Goal: Task Accomplishment & Management: Manage account settings

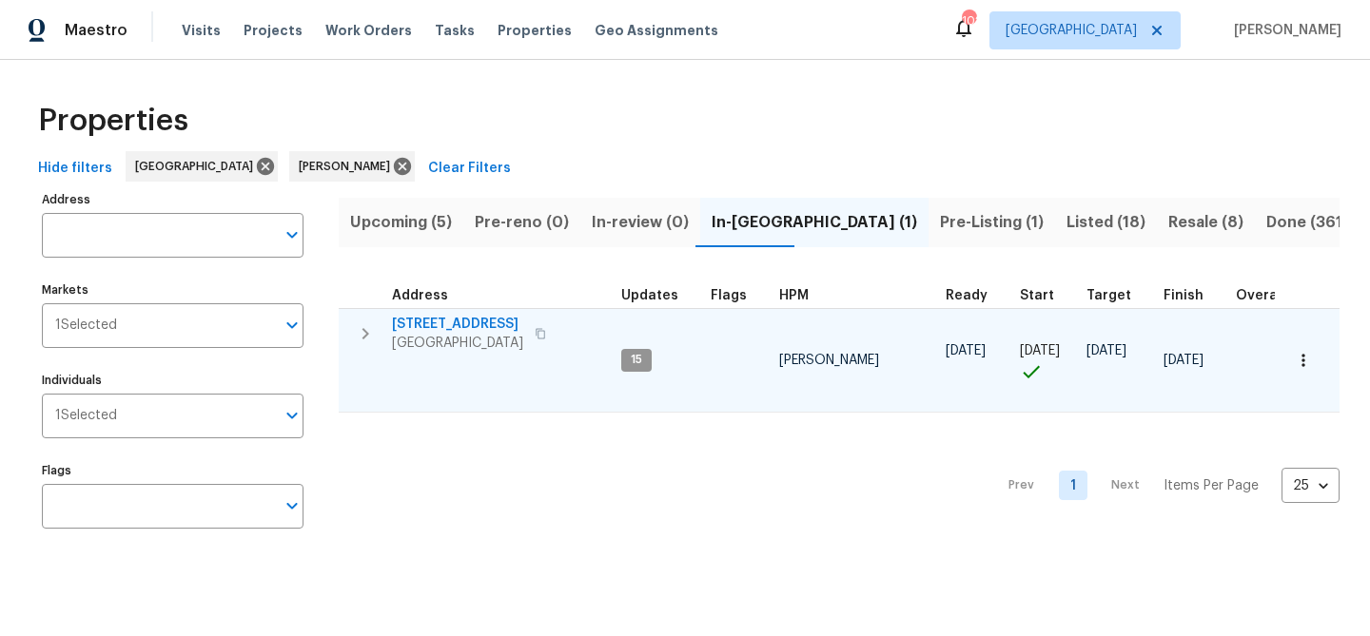
click at [432, 319] on span "[STREET_ADDRESS]" at bounding box center [457, 324] width 131 height 19
click at [479, 319] on span "[STREET_ADDRESS]" at bounding box center [457, 324] width 131 height 19
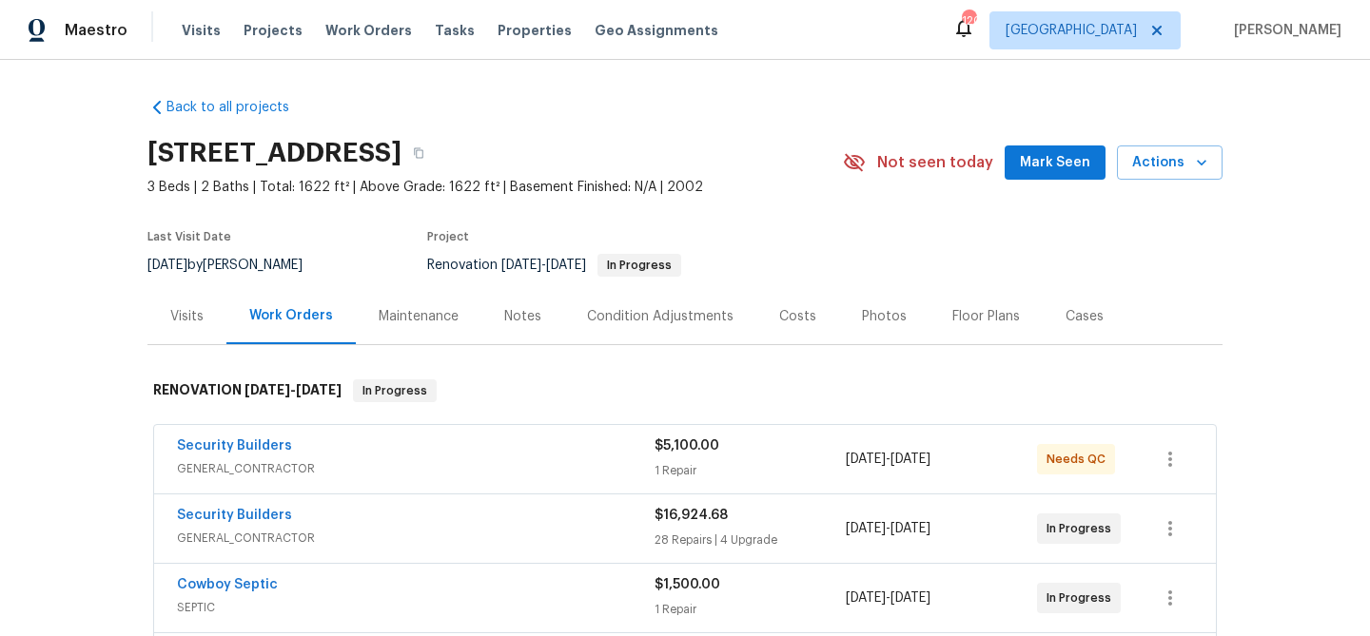
click at [1052, 155] on span "Mark Seen" at bounding box center [1055, 163] width 70 height 24
click at [1155, 168] on span "Actions" at bounding box center [1169, 163] width 75 height 24
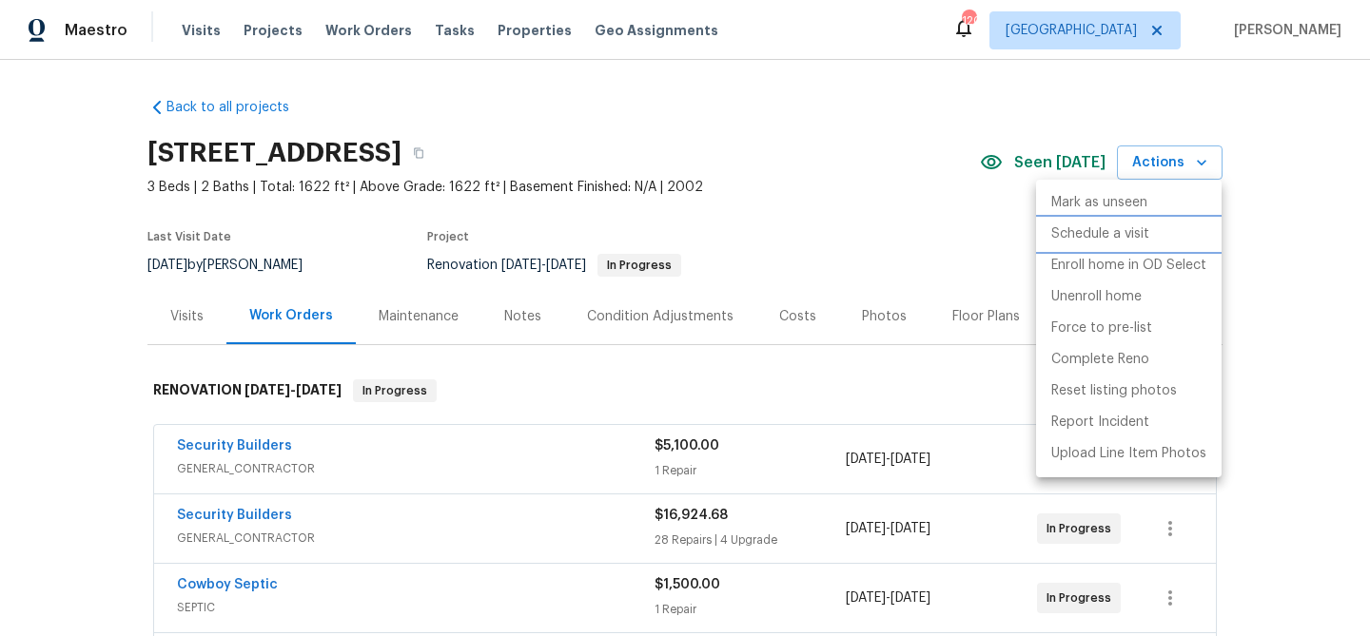
click at [1099, 234] on p "Schedule a visit" at bounding box center [1100, 234] width 98 height 20
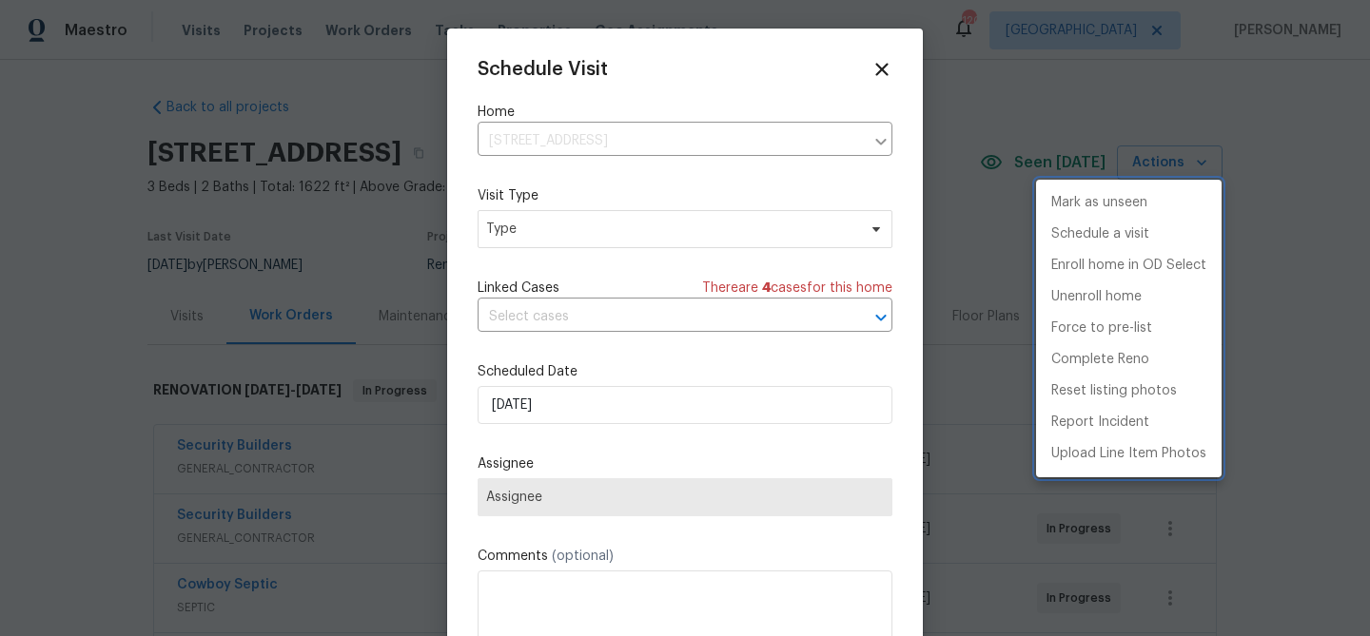
click at [581, 237] on div at bounding box center [685, 318] width 1370 height 636
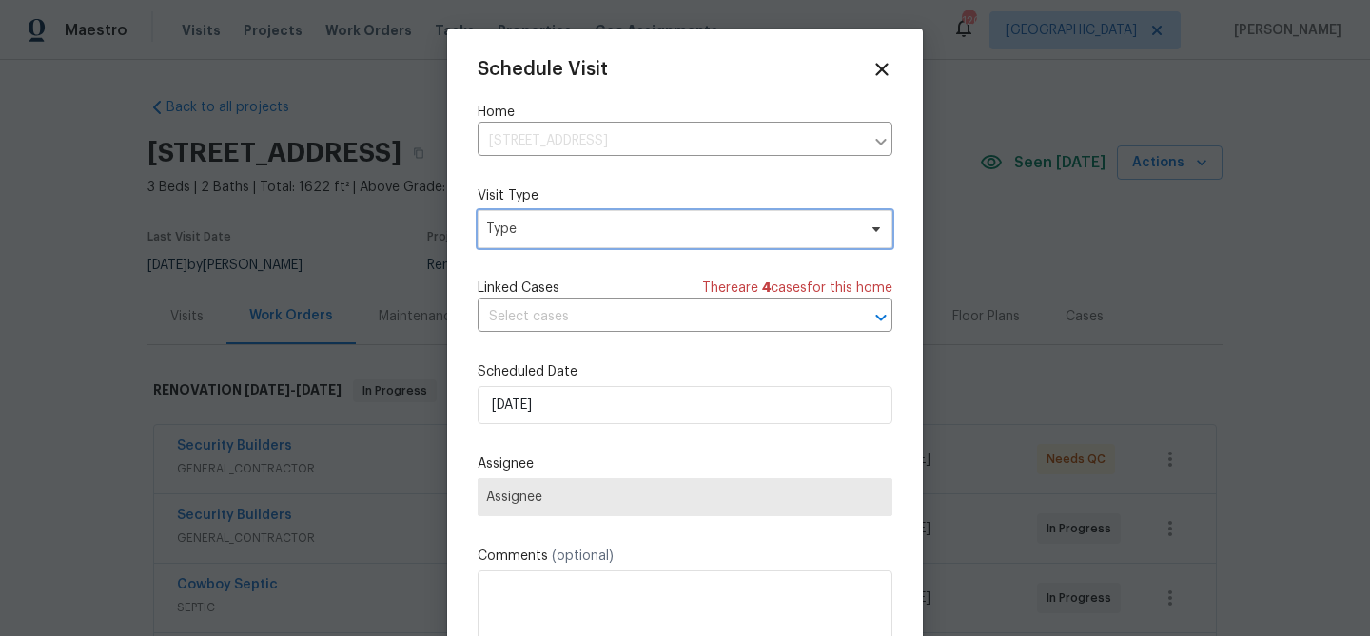
click at [589, 221] on span "Type" at bounding box center [671, 229] width 370 height 19
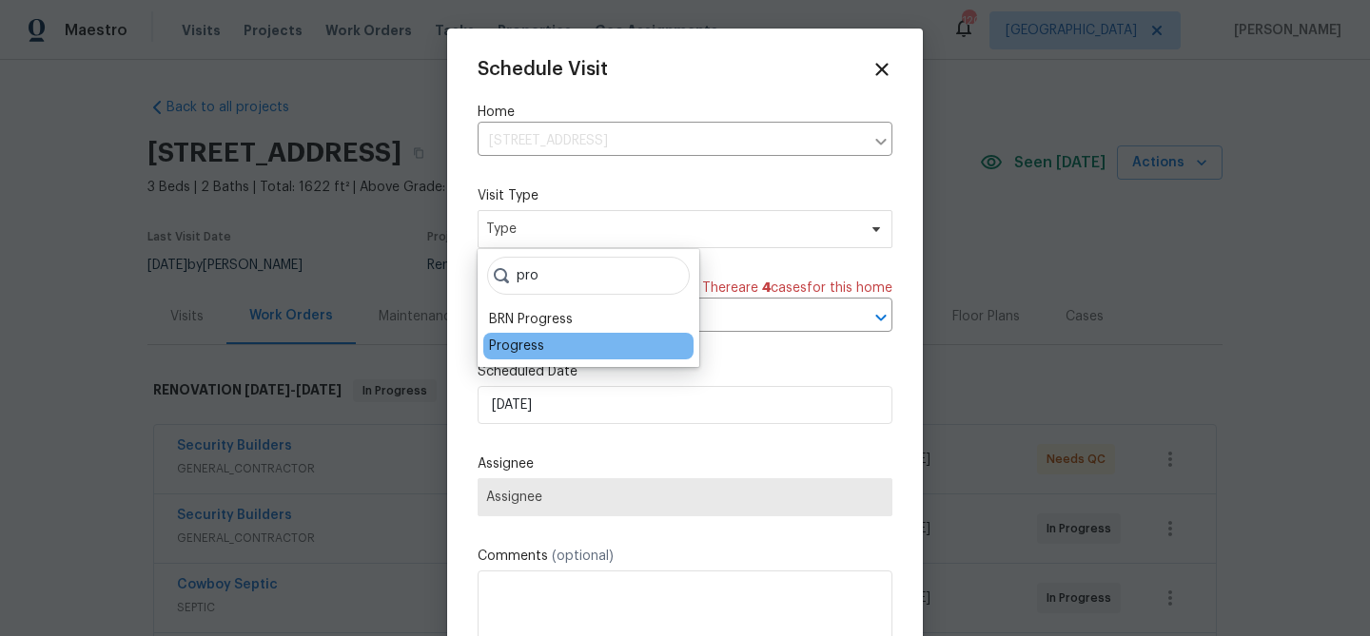
type input "pro"
click at [532, 350] on div "Progress" at bounding box center [516, 346] width 55 height 19
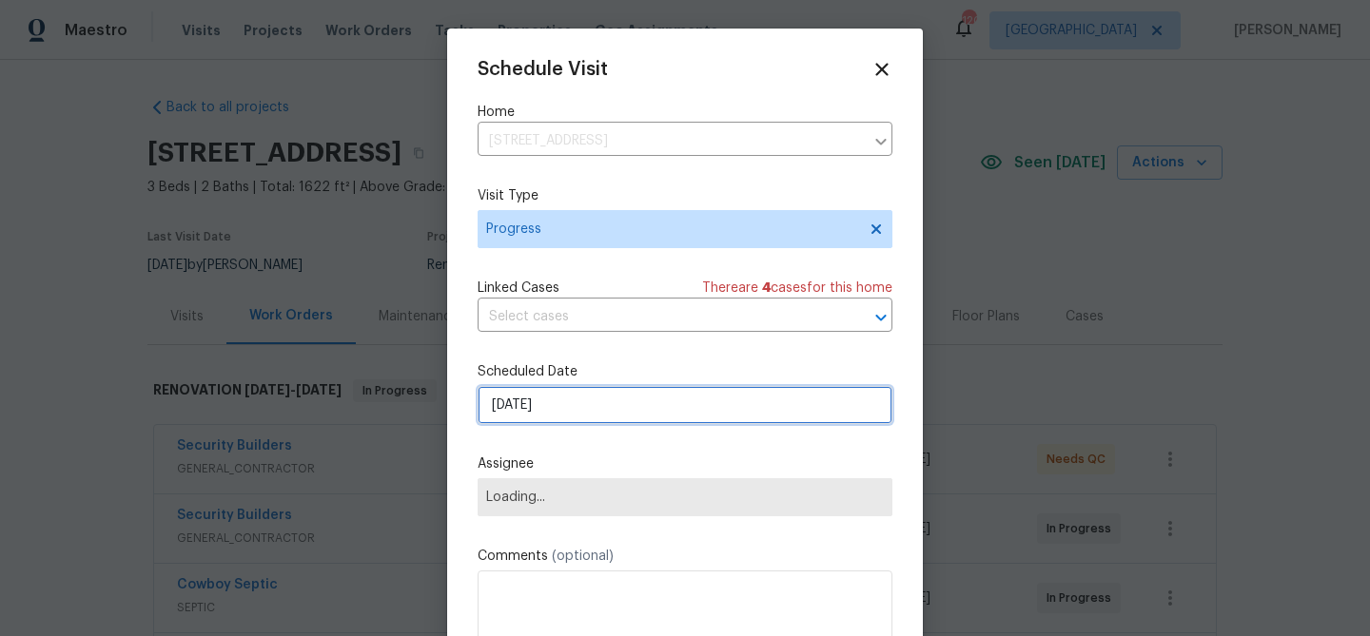
click at [566, 396] on input "8/25/2025" at bounding box center [684, 405] width 415 height 38
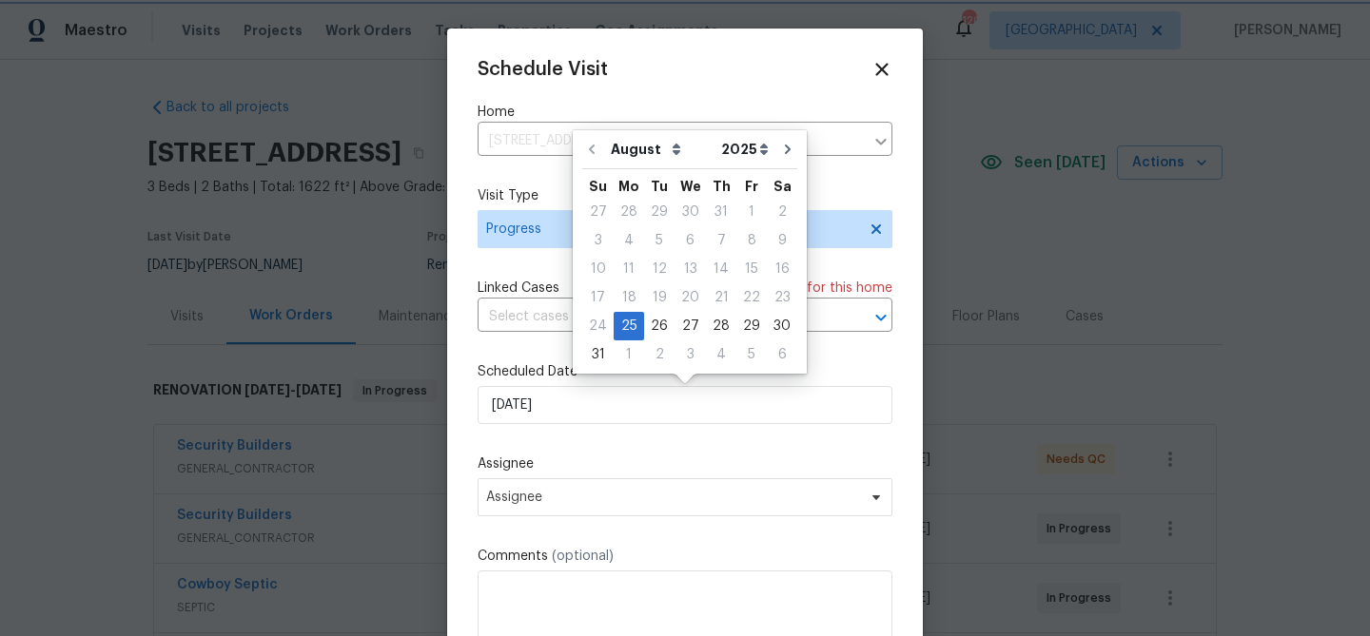
click at [582, 446] on div "Schedule Visit Home 201 Cedar Rock Trce, Athens, GA 30605 ​ Visit Type Progress…" at bounding box center [684, 378] width 415 height 638
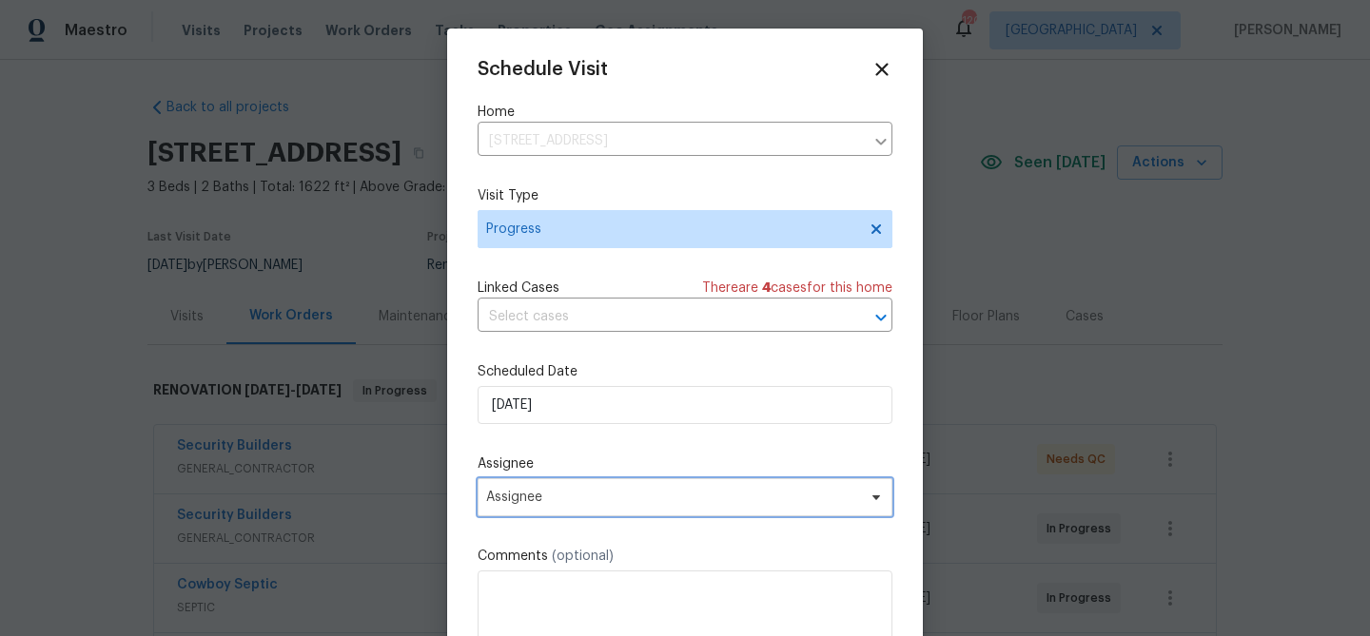
click at [582, 508] on span "Assignee" at bounding box center [684, 497] width 415 height 38
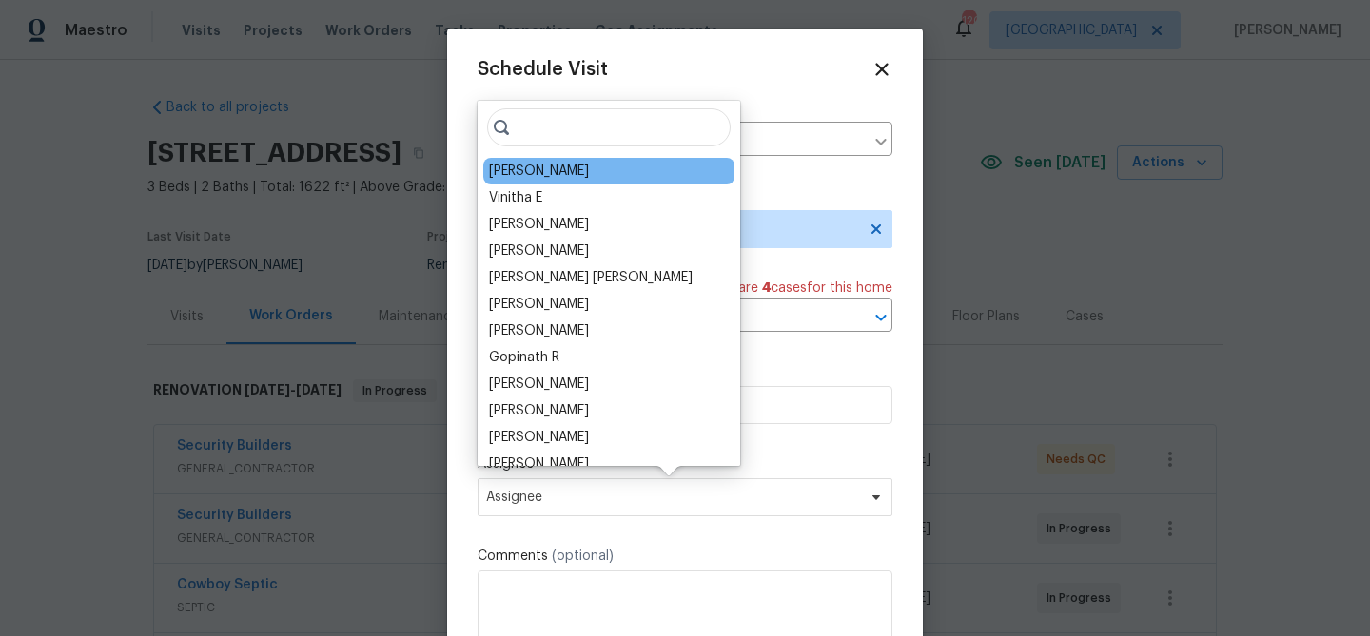
click at [531, 165] on div "[PERSON_NAME]" at bounding box center [539, 171] width 100 height 19
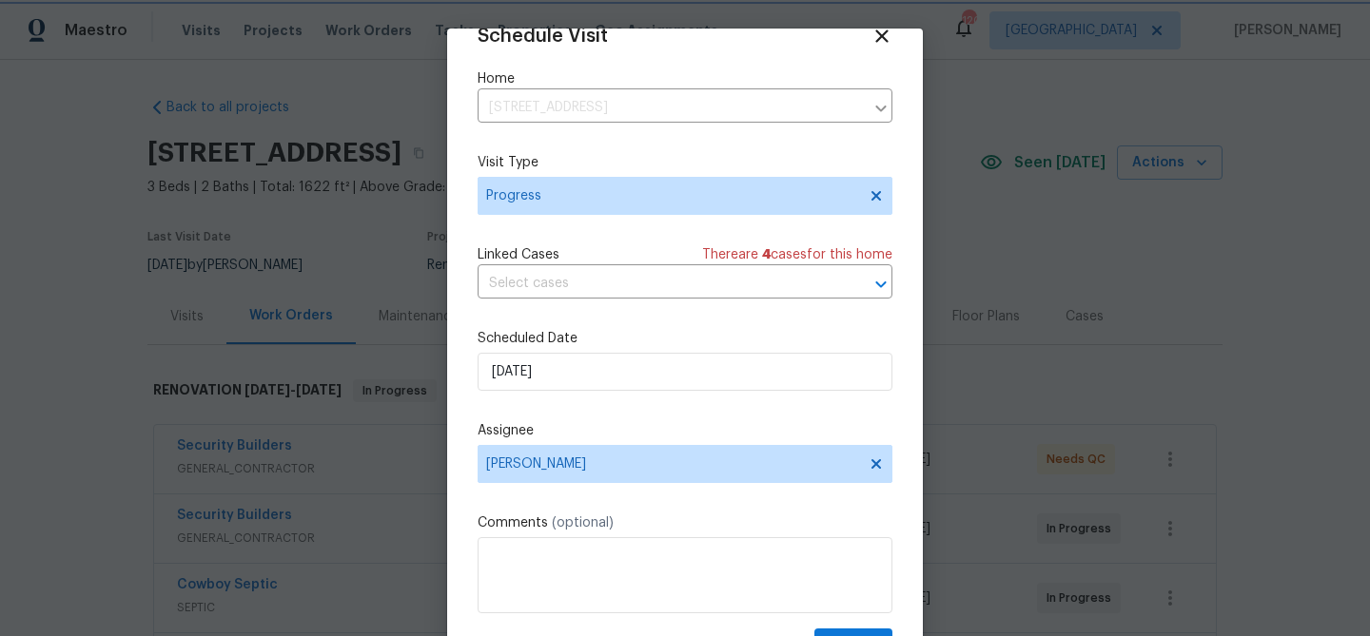
scroll to position [87, 0]
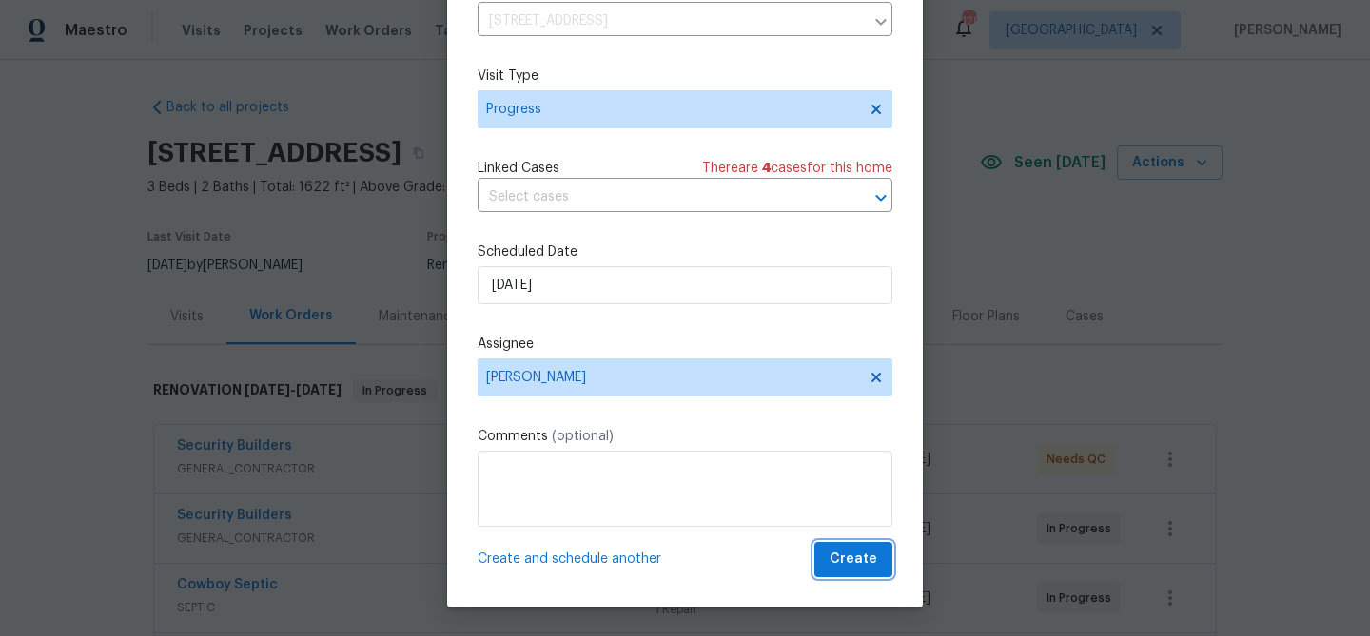
click at [853, 566] on span "Create" at bounding box center [853, 560] width 48 height 24
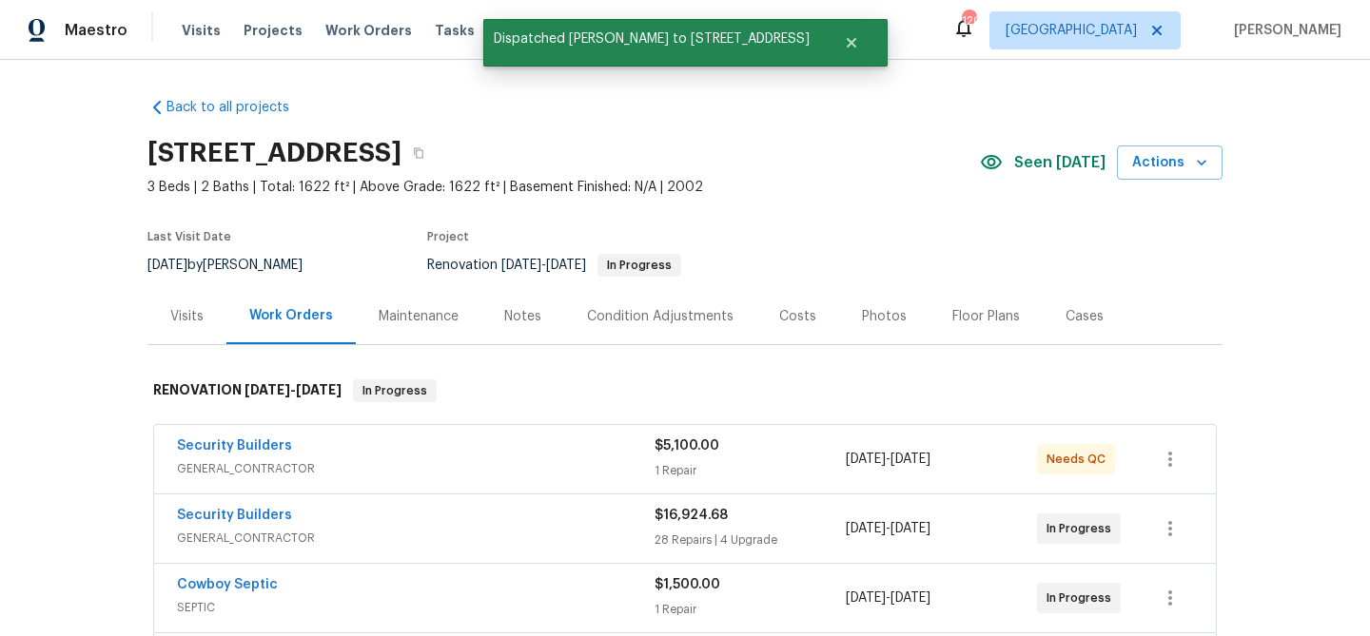
scroll to position [0, 0]
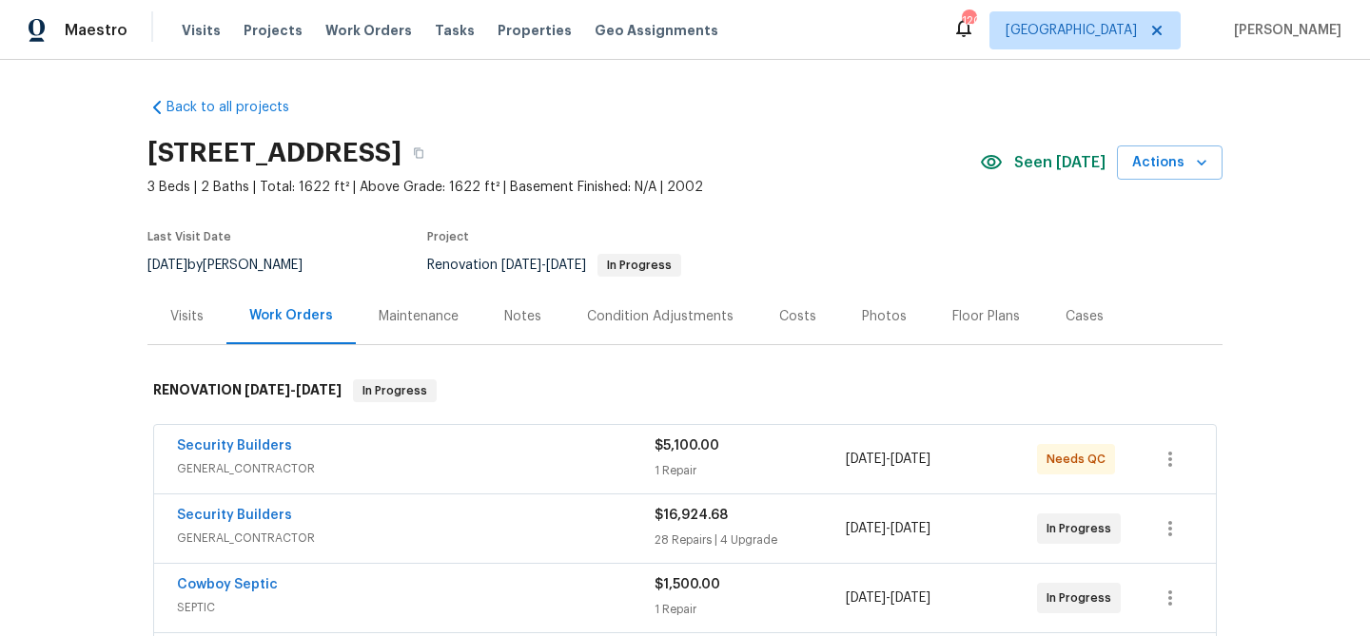
click at [521, 325] on div "Notes" at bounding box center [522, 316] width 83 height 56
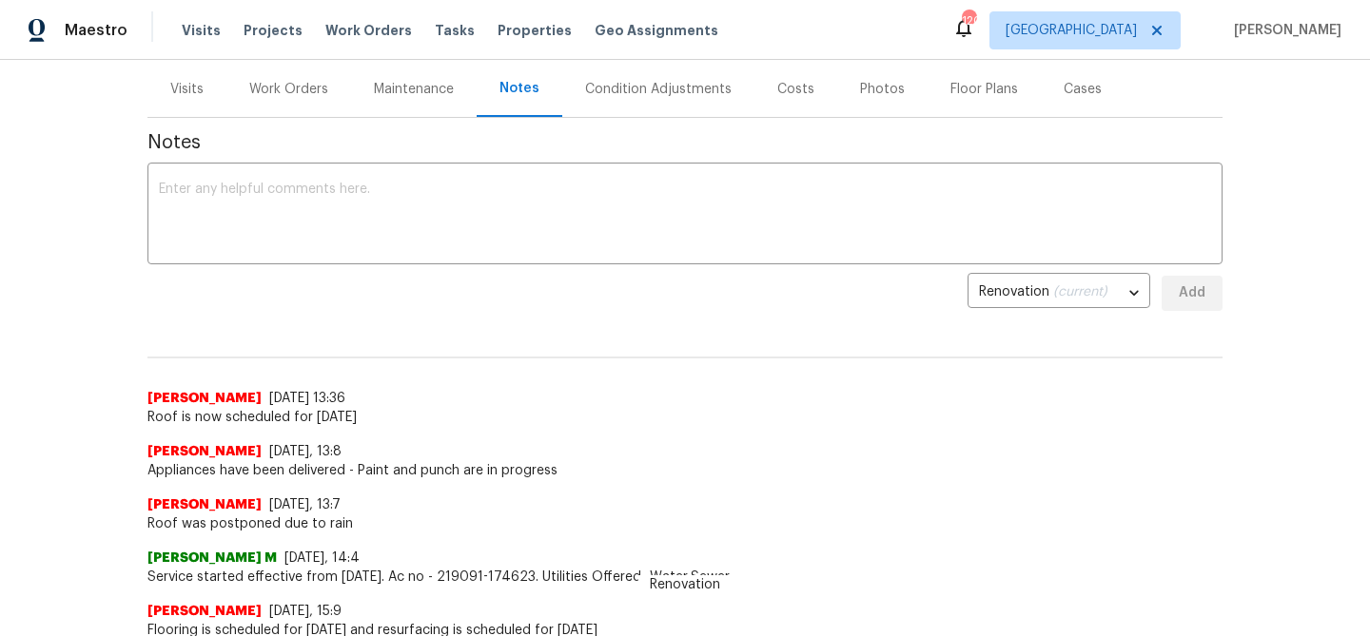
scroll to position [256, 0]
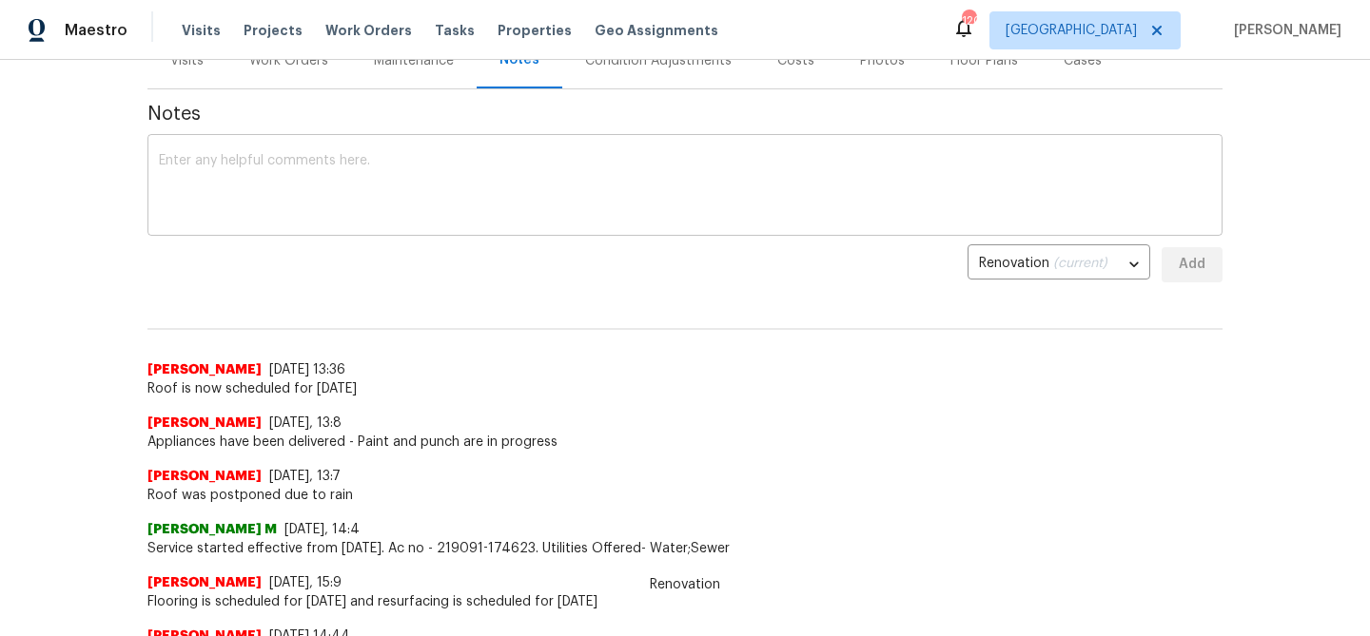
click at [324, 166] on textarea at bounding box center [685, 187] width 1052 height 67
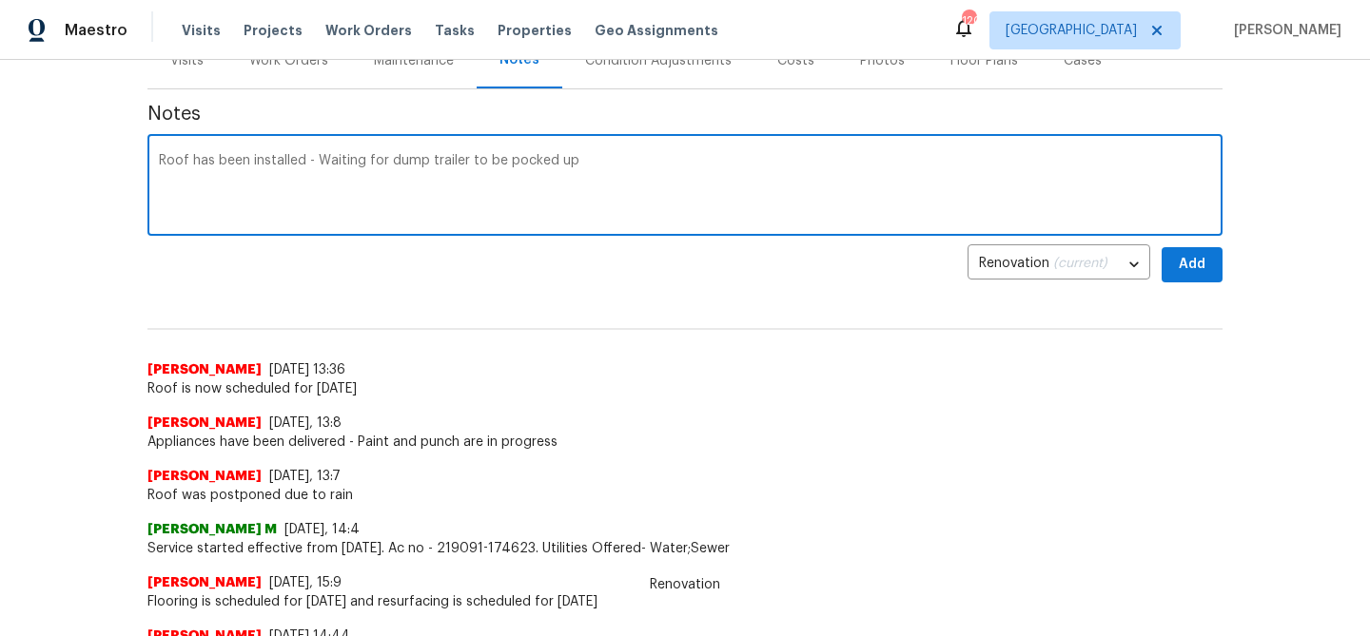
type textarea "Roof has been installed - Waiting for dump trailer to be pocked up"
click at [1181, 274] on span "Add" at bounding box center [1192, 265] width 30 height 24
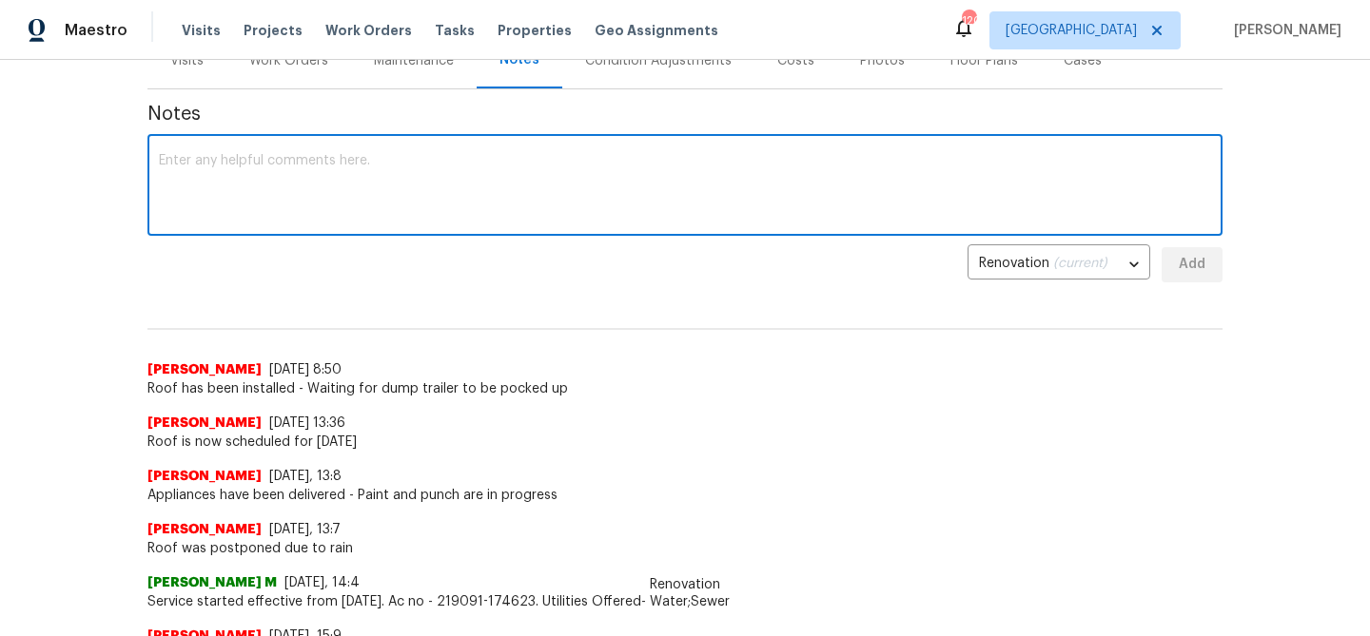
click at [356, 161] on textarea at bounding box center [685, 187] width 1052 height 67
click at [568, 155] on textarea "Sewage has been backing up into the home - cameras confirmed roots are" at bounding box center [685, 187] width 1052 height 67
click at [697, 162] on textarea "Sewage has been backing up into the home - cameras confirmed multiple large roo…" at bounding box center [685, 187] width 1052 height 67
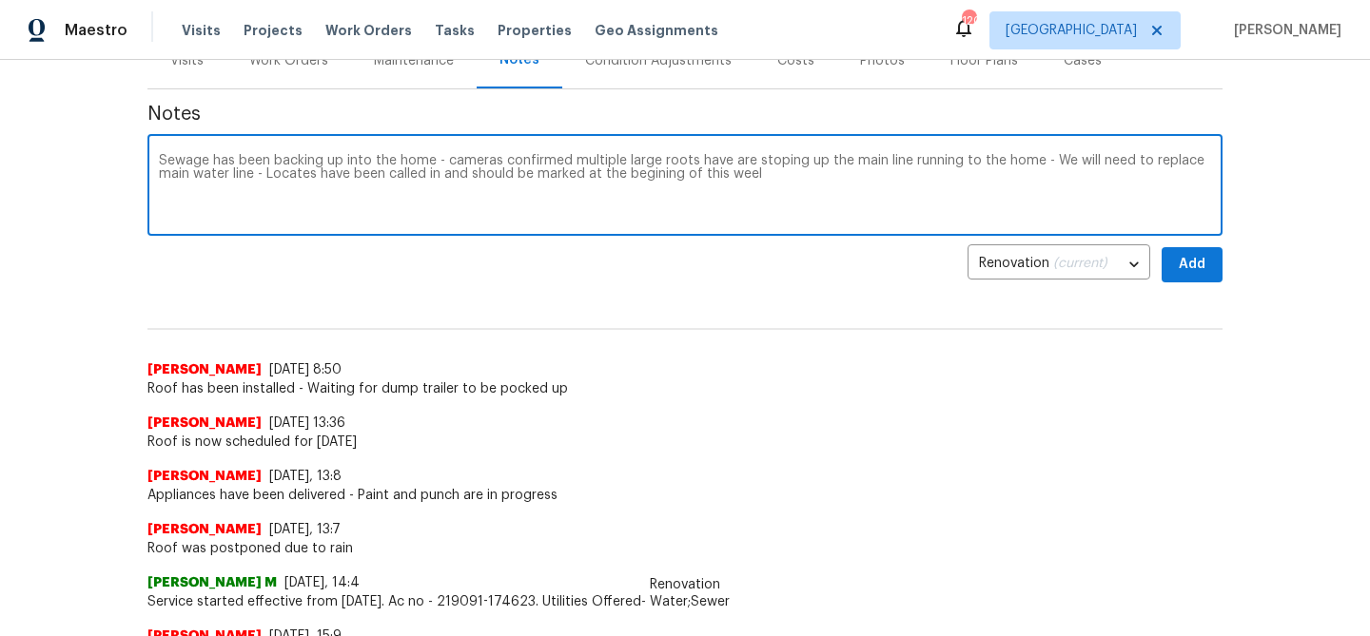
click at [657, 178] on textarea "Sewage has been backing up into the home - cameras confirmed multiple large roo…" at bounding box center [685, 187] width 1052 height 67
type textarea "Sewage has been backing up into the home - cameras confirmed multiple large roo…"
click at [1186, 257] on span "Add" at bounding box center [1192, 265] width 30 height 24
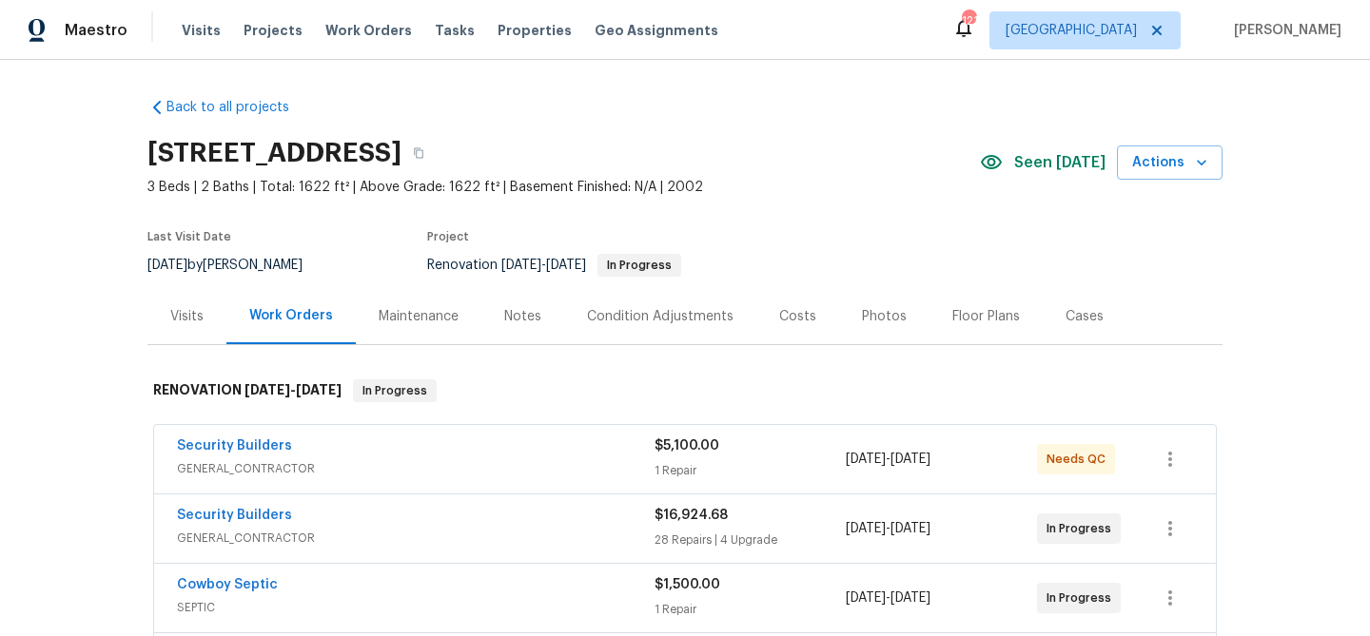
click at [506, 311] on div "Notes" at bounding box center [522, 316] width 37 height 19
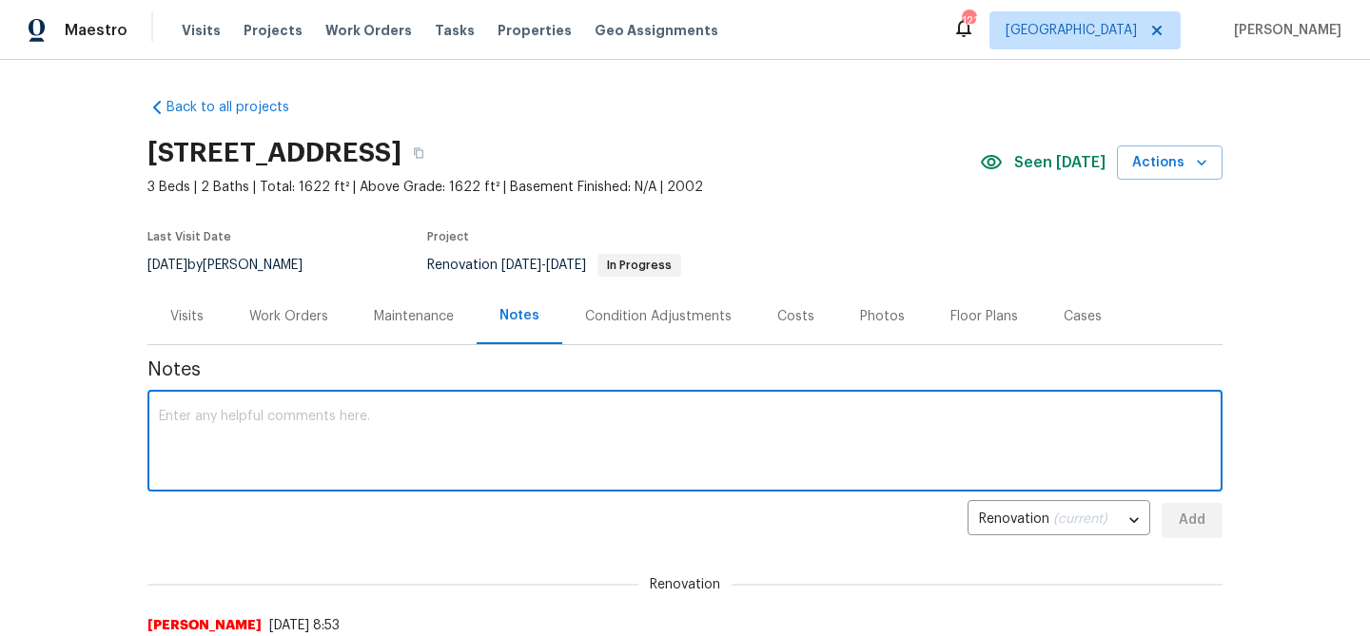
click at [505, 412] on textarea at bounding box center [685, 443] width 1052 height 67
type textarea "HVAC is currently being installed"
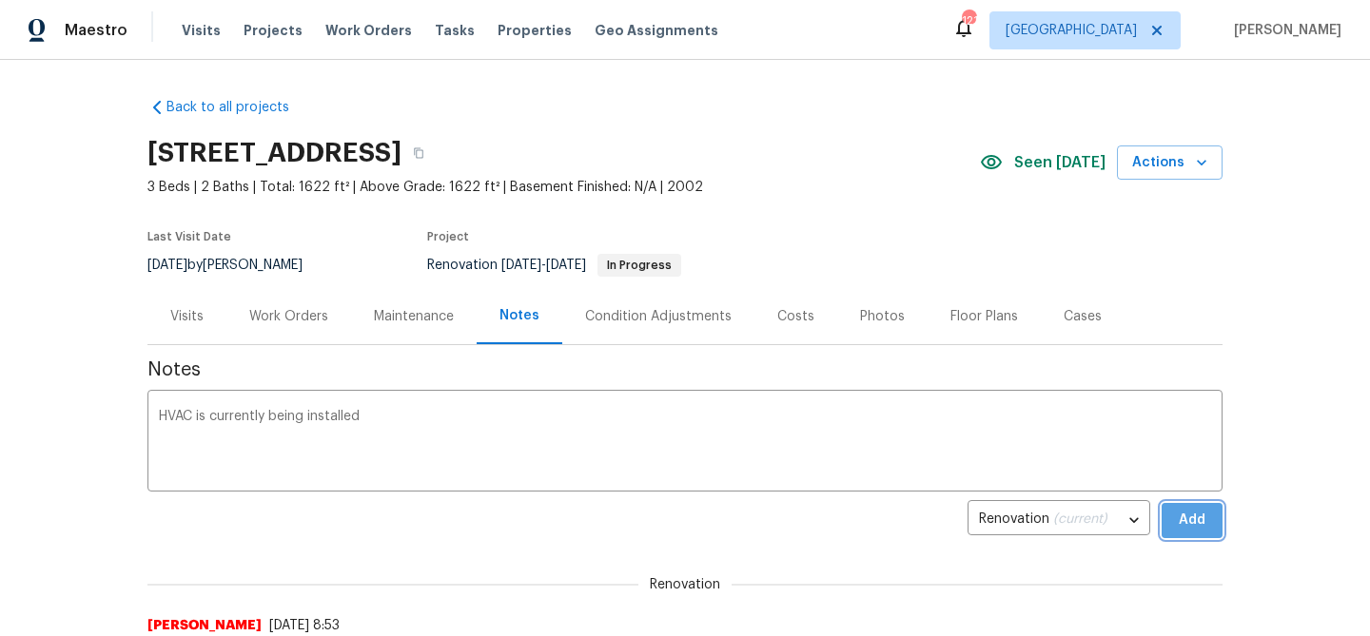
click at [1207, 518] on button "Add" at bounding box center [1191, 520] width 61 height 35
